Goal: Task Accomplishment & Management: Manage account settings

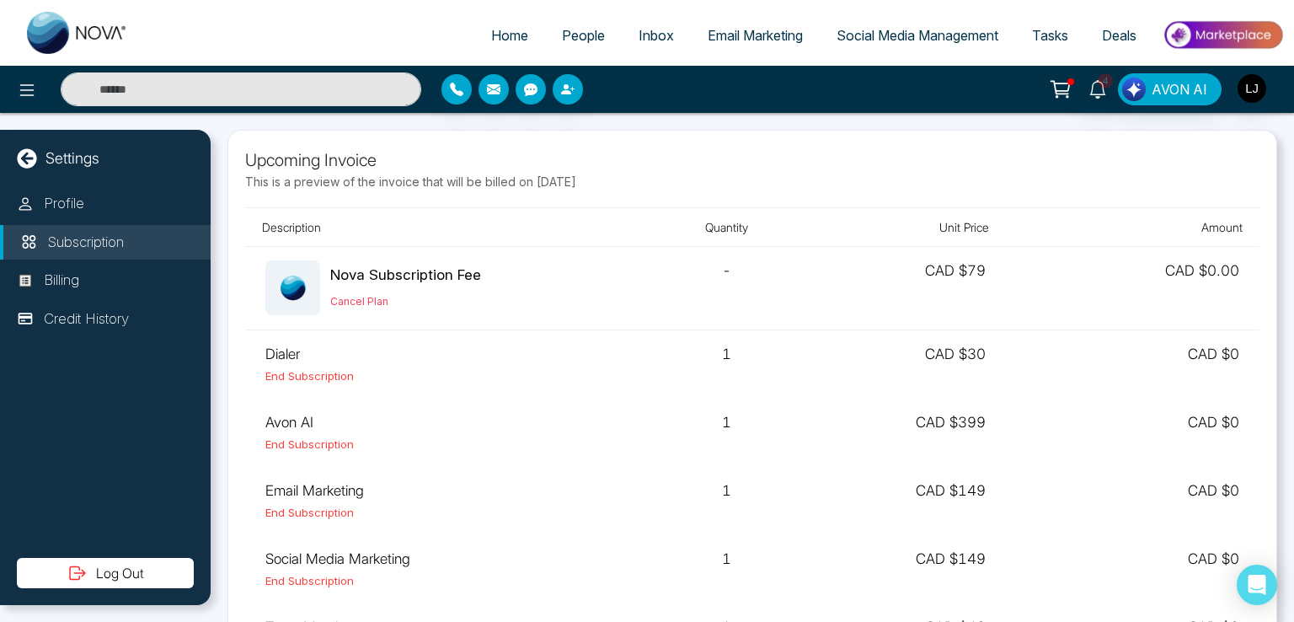
click at [567, 46] on link "People" at bounding box center [583, 35] width 77 height 32
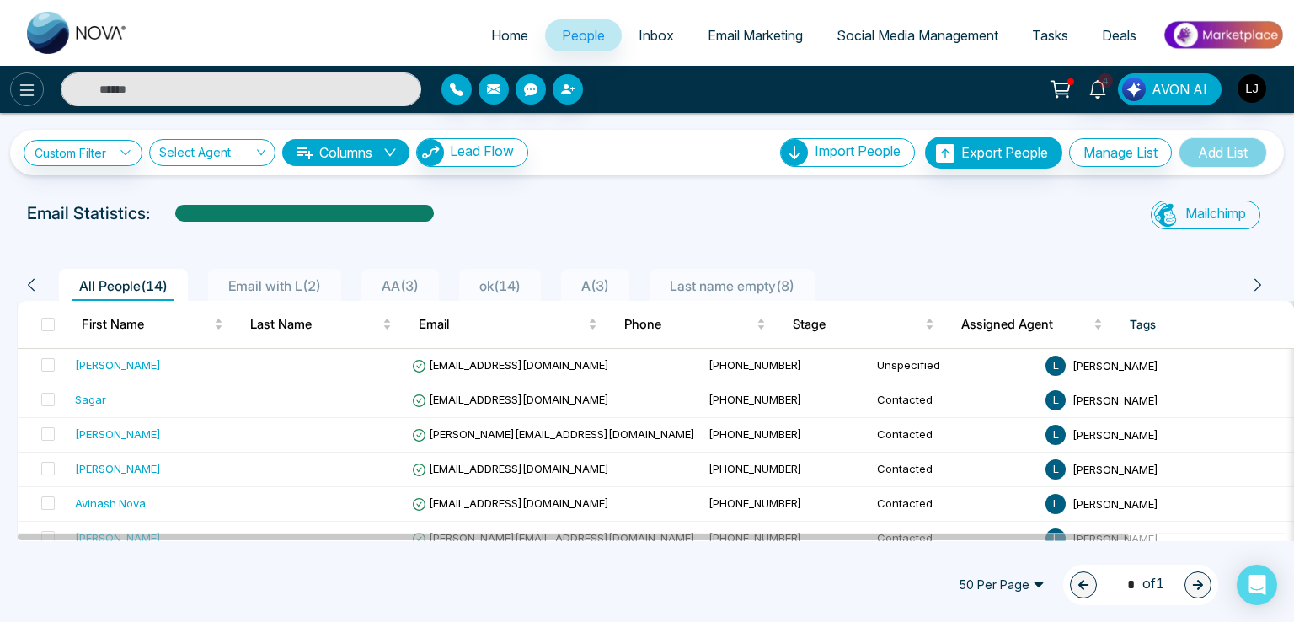
click at [29, 90] on icon at bounding box center [27, 90] width 20 height 20
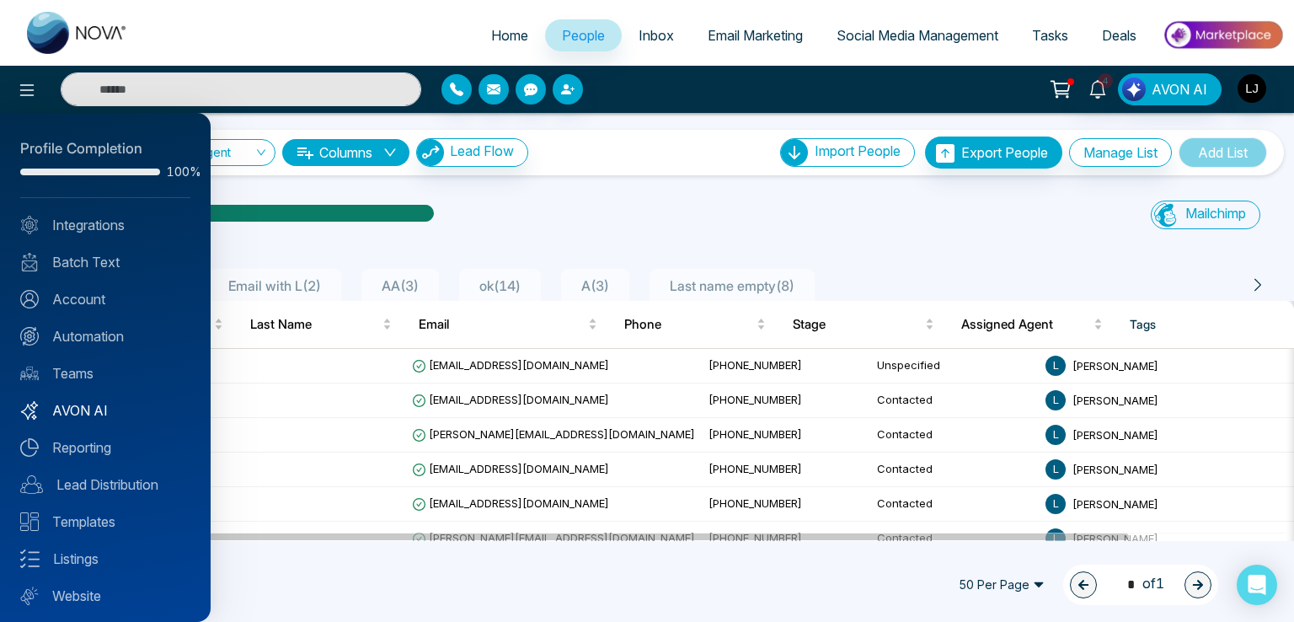
click at [80, 410] on link "AVON AI" at bounding box center [105, 410] width 170 height 20
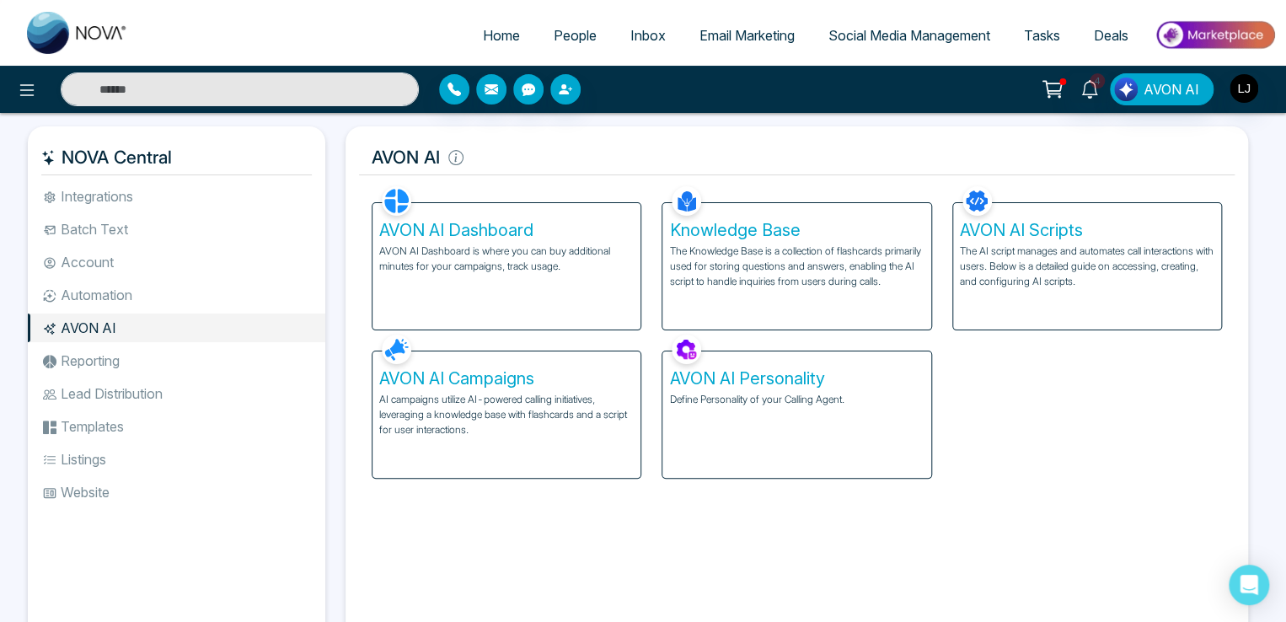
click at [431, 292] on div "AVON AI Dashboard AVON AI Dashboard is where you can buy additional minutes for…" at bounding box center [506, 266] width 268 height 126
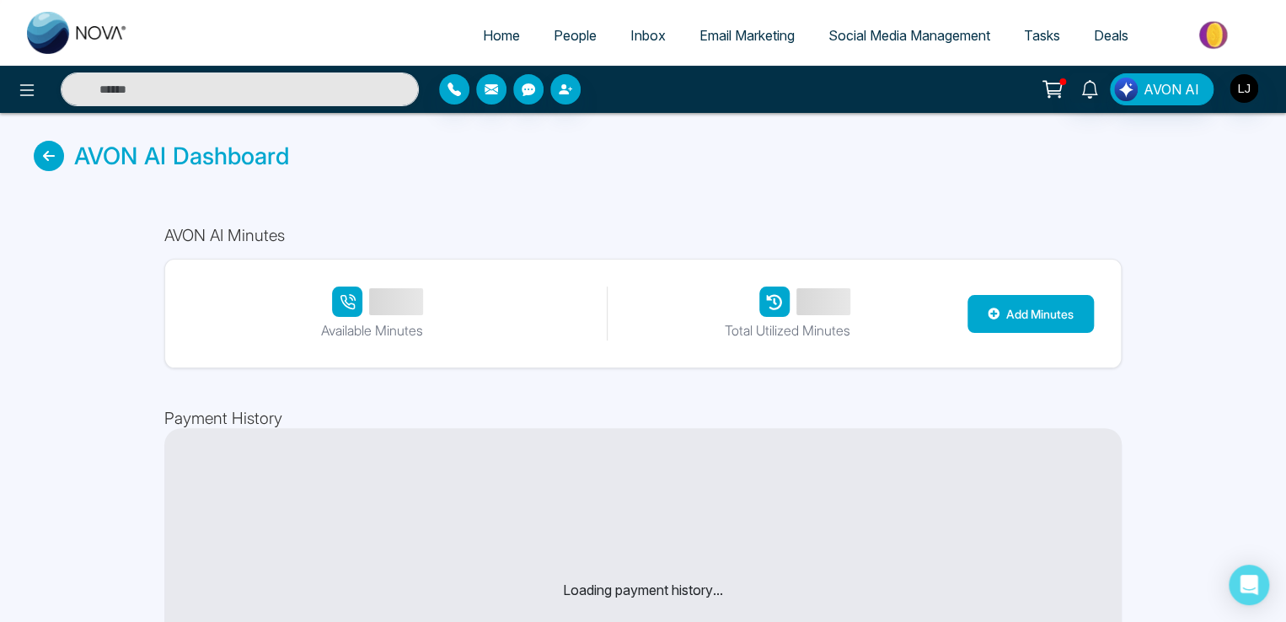
click at [30, 163] on div "AVON AI Dashboard" at bounding box center [643, 156] width 1286 height 86
click at [47, 159] on icon at bounding box center [49, 156] width 30 height 30
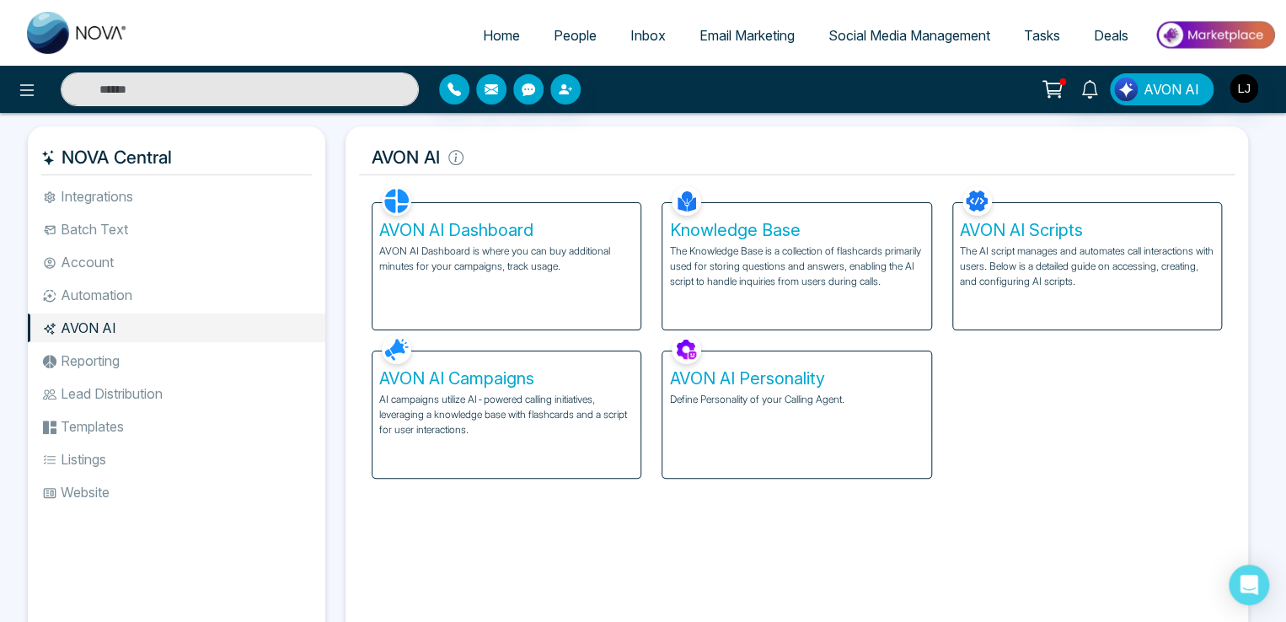
click at [490, 409] on p "AI campaigns utilize AI-powered calling initiatives, leveraging a knowledge bas…" at bounding box center [506, 415] width 255 height 46
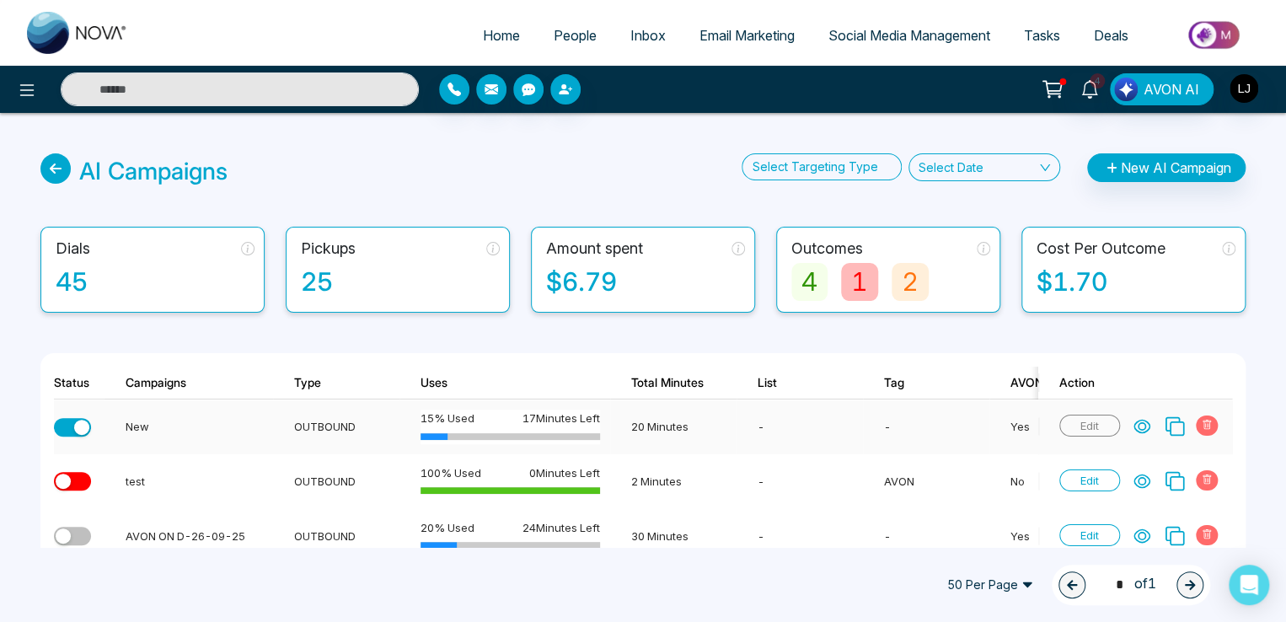
click at [74, 425] on div "button" at bounding box center [81, 427] width 15 height 15
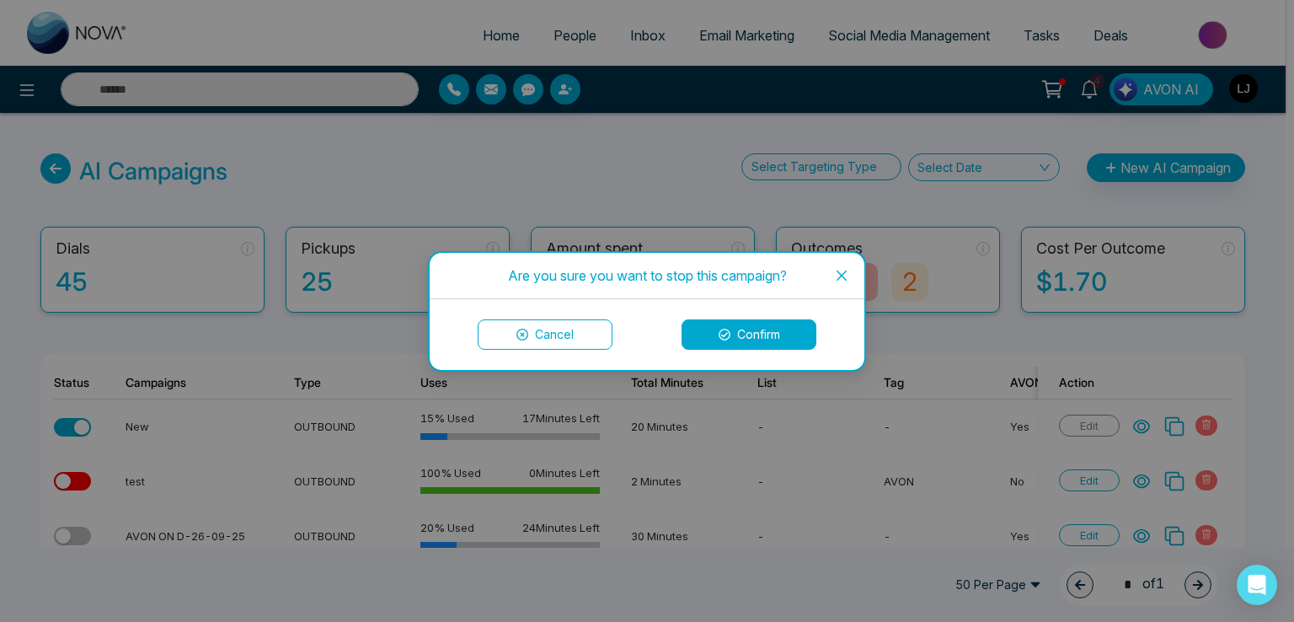
click at [757, 329] on button "Confirm" at bounding box center [749, 334] width 135 height 30
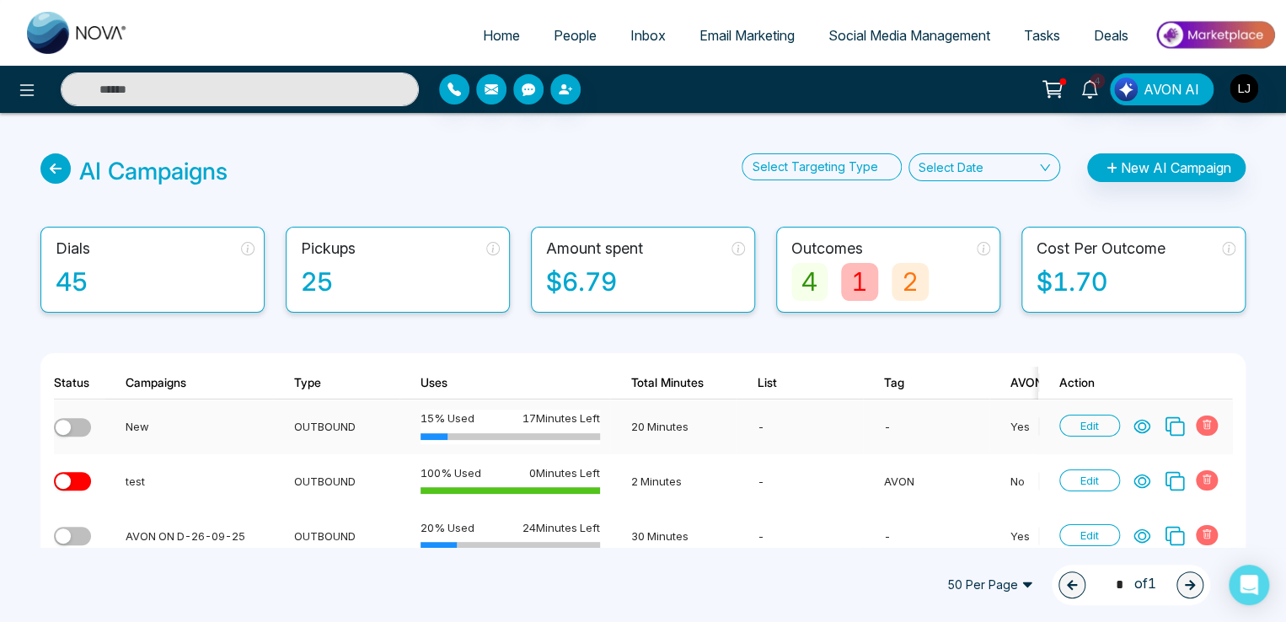
click at [1137, 426] on icon at bounding box center [1141, 426] width 17 height 17
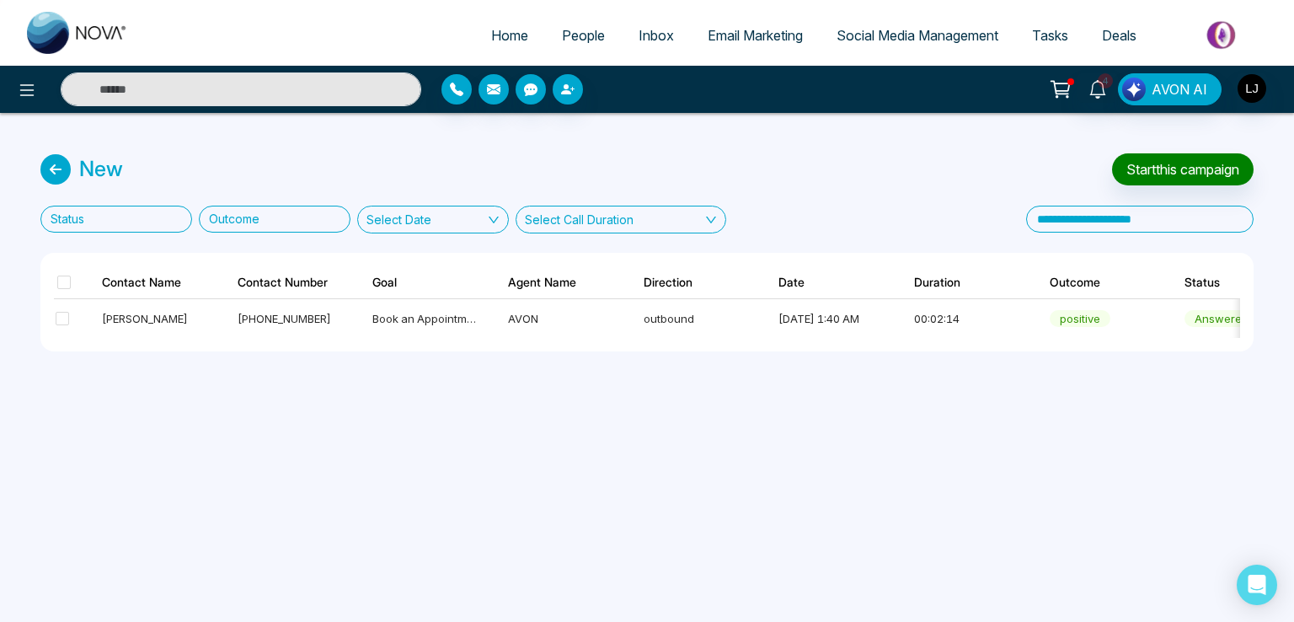
drag, startPoint x: 823, startPoint y: 348, endPoint x: 840, endPoint y: 340, distance: 18.8
click at [840, 340] on div "Contact Name Contact Number Goal Agent Name Direction Date Duration Outcome Sta…" at bounding box center [647, 302] width 1214 height 99
click at [40, 169] on div "New Start this campaign Status Outcome Select Date Select Call Duration Contact…" at bounding box center [647, 252] width 1294 height 279
click at [51, 170] on icon at bounding box center [55, 169] width 30 height 30
